Goal: Check status: Check status

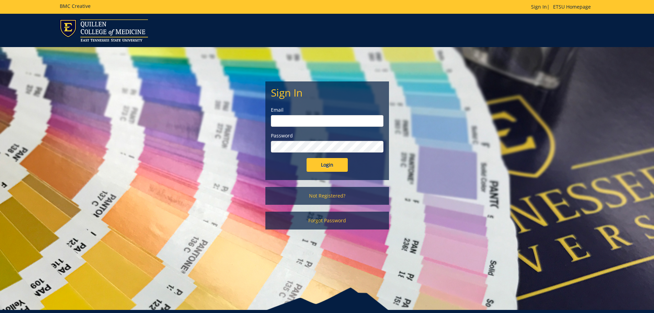
click at [302, 118] on input "email" at bounding box center [327, 121] width 113 height 12
type input "[EMAIL_ADDRESS][DOMAIN_NAME]"
click at [307, 158] on input "Login" at bounding box center [327, 165] width 41 height 14
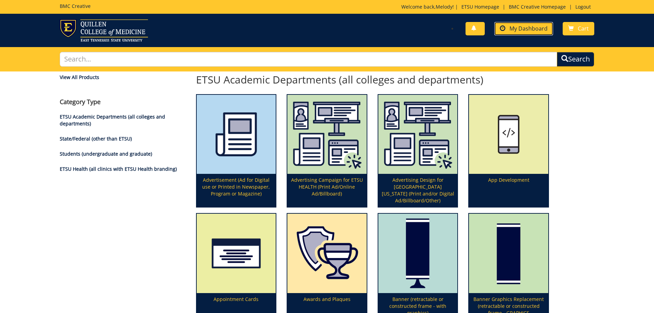
click at [529, 28] on span "My Dashboard" at bounding box center [529, 29] width 38 height 8
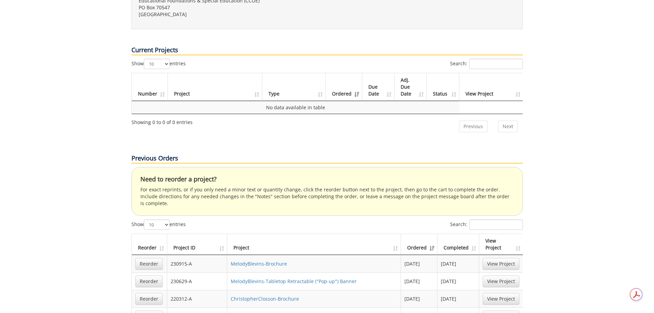
scroll to position [412, 0]
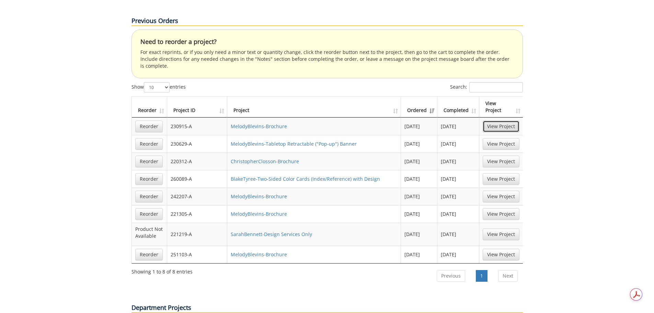
click at [494, 121] on link "View Project" at bounding box center [501, 127] width 37 height 12
click at [492, 249] on link "View Project" at bounding box center [501, 255] width 37 height 12
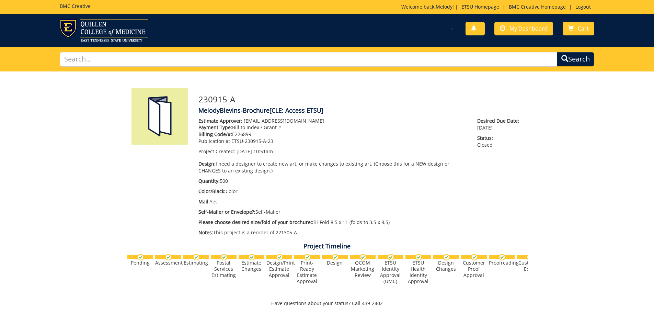
scroll to position [335, 0]
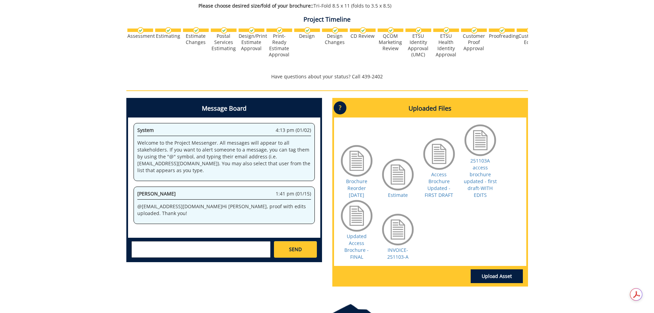
scroll to position [240, 0]
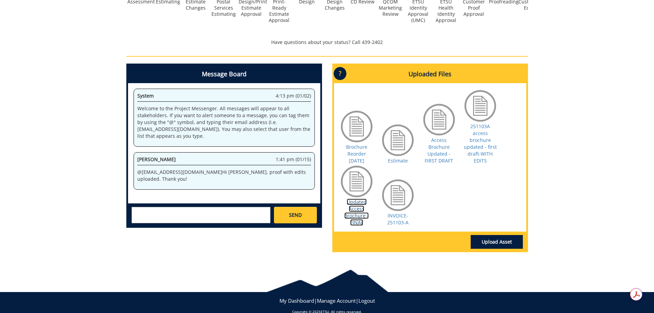
click at [362, 216] on link "Updated Access Brochure - FINAL" at bounding box center [357, 212] width 24 height 27
